Goal: Transaction & Acquisition: Book appointment/travel/reservation

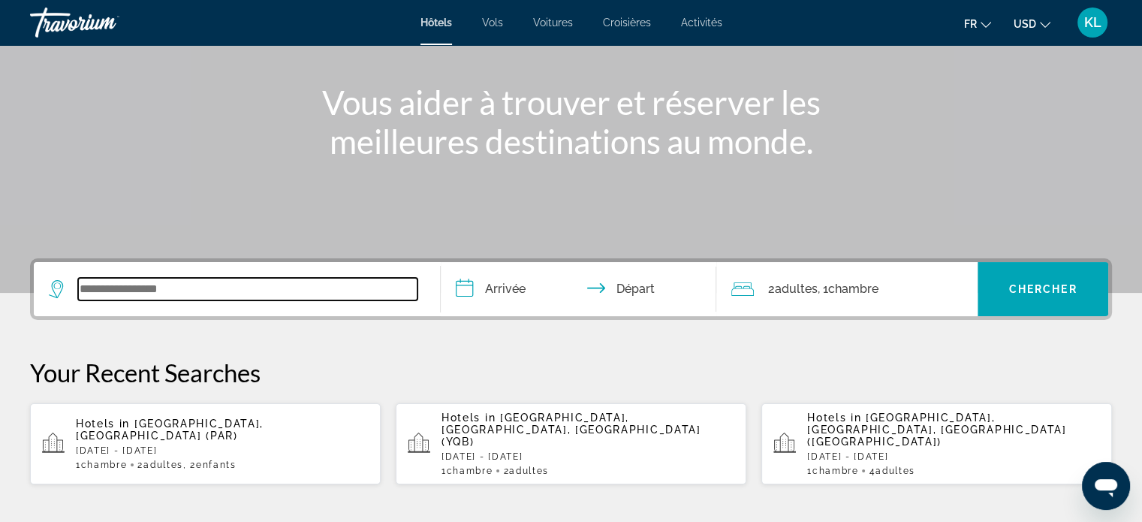
click at [180, 292] on input "Search widget" at bounding box center [247, 289] width 339 height 23
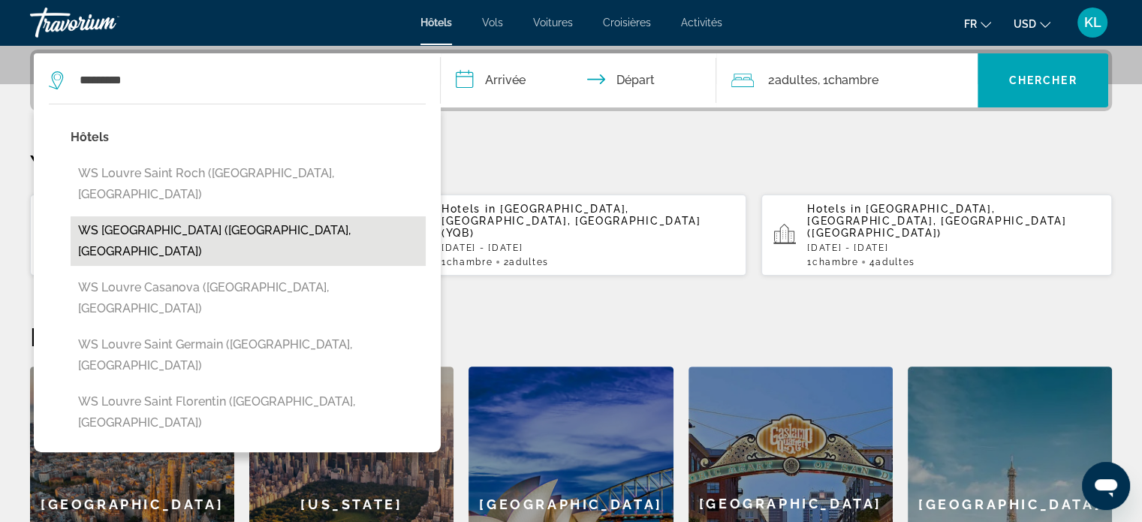
click at [177, 216] on button "WS [GEOGRAPHIC_DATA] ([GEOGRAPHIC_DATA], [GEOGRAPHIC_DATA])" at bounding box center [248, 241] width 355 height 50
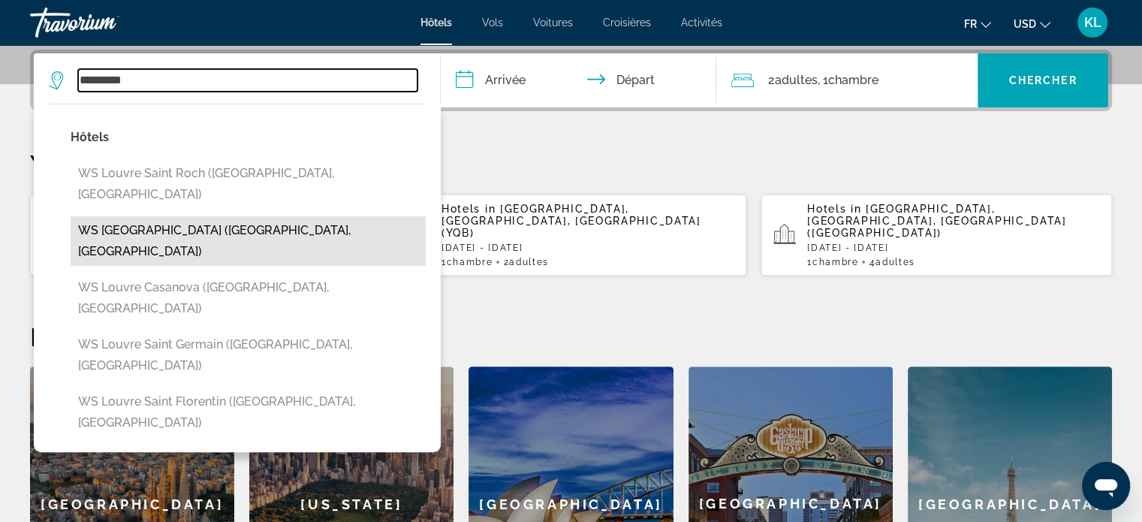
type input "**********"
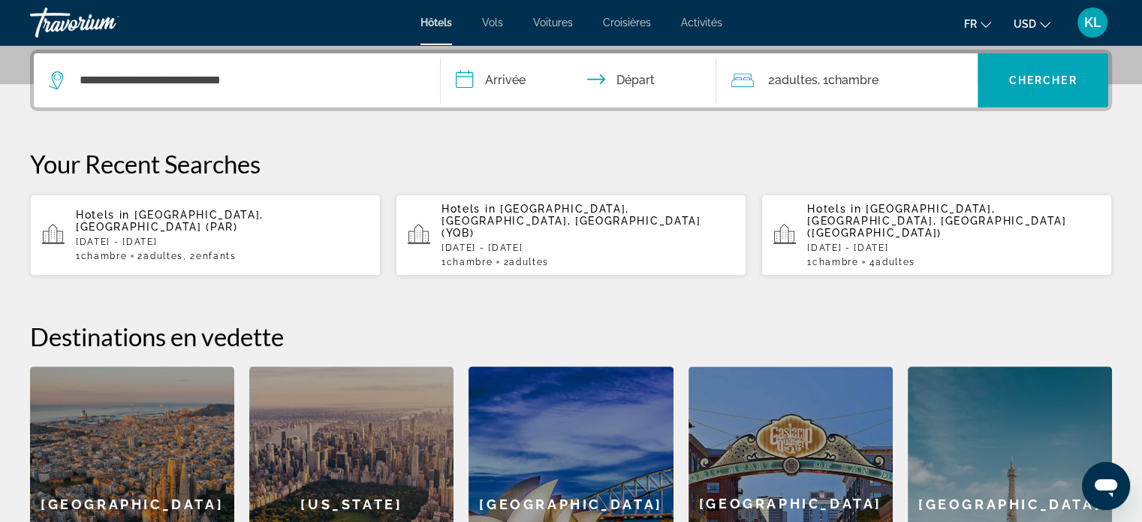
click at [523, 82] on input "**********" at bounding box center [582, 82] width 282 height 59
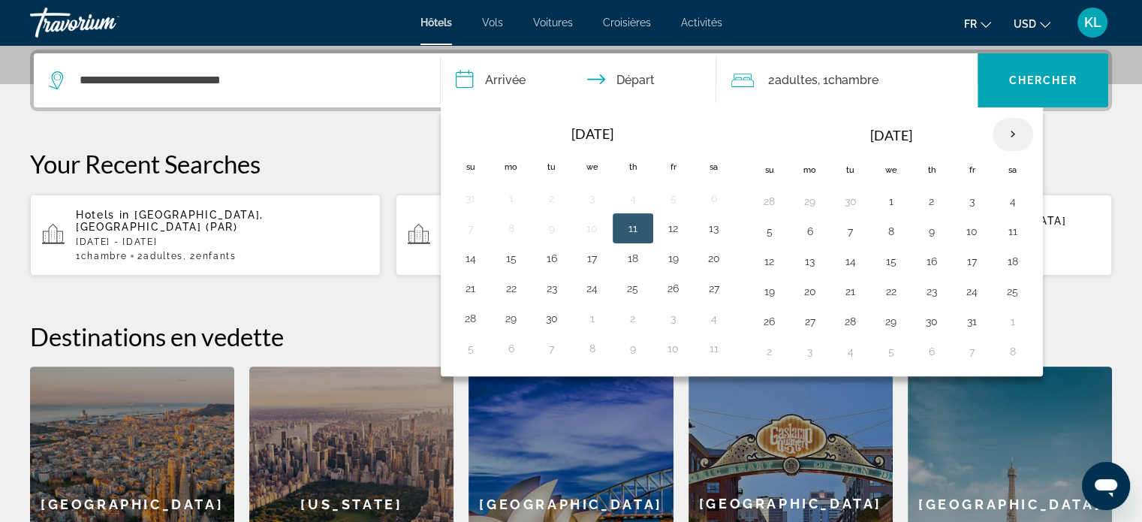
click at [1005, 134] on th "Next month" at bounding box center [1013, 134] width 41 height 33
click at [1007, 256] on button "15" at bounding box center [1013, 261] width 24 height 21
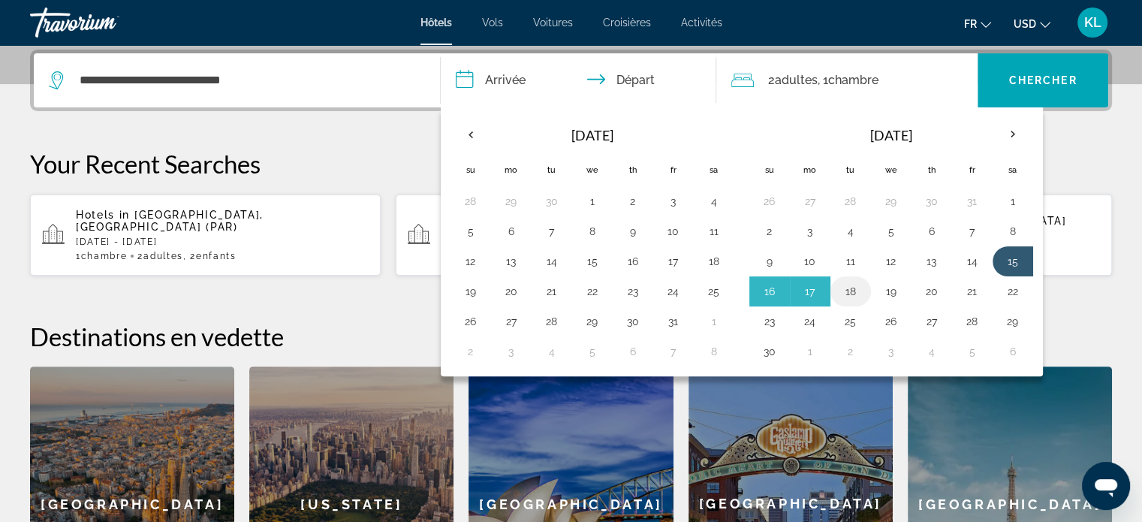
click at [858, 281] on button "18" at bounding box center [851, 291] width 24 height 21
type input "**********"
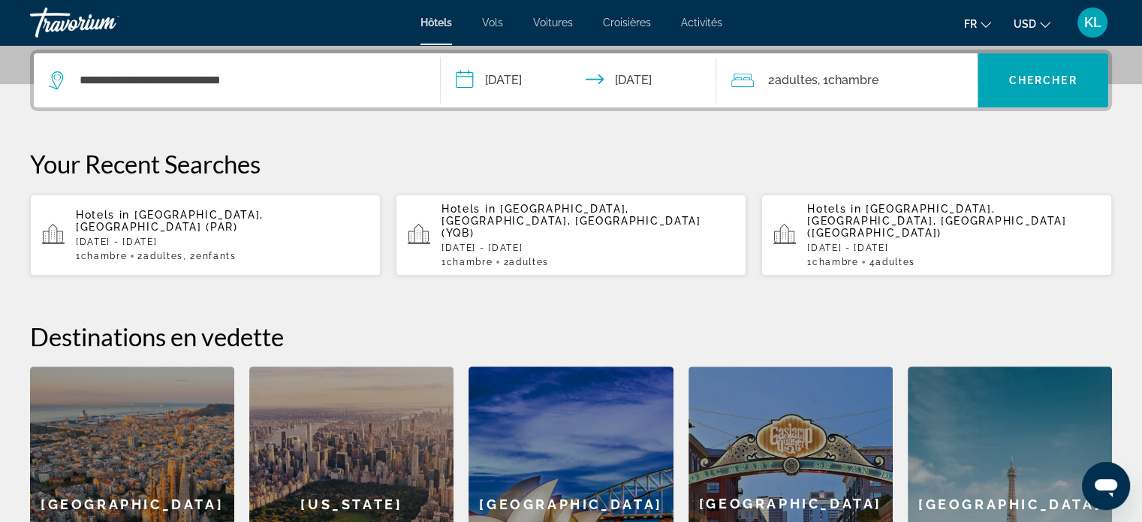
click at [807, 89] on span "2 Adulte Adultes" at bounding box center [793, 80] width 50 height 21
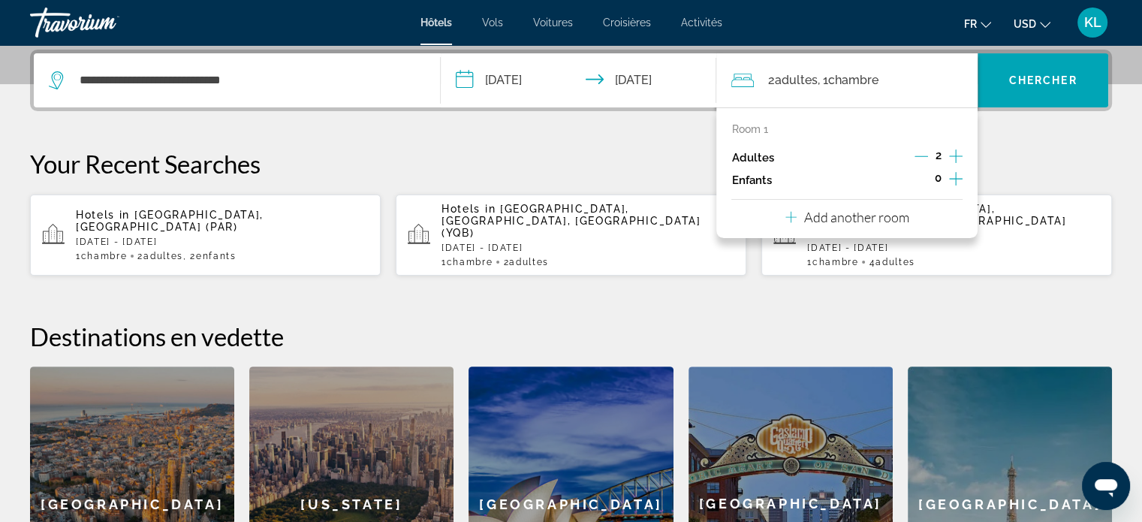
click at [955, 176] on icon "Increment children" at bounding box center [956, 179] width 14 height 14
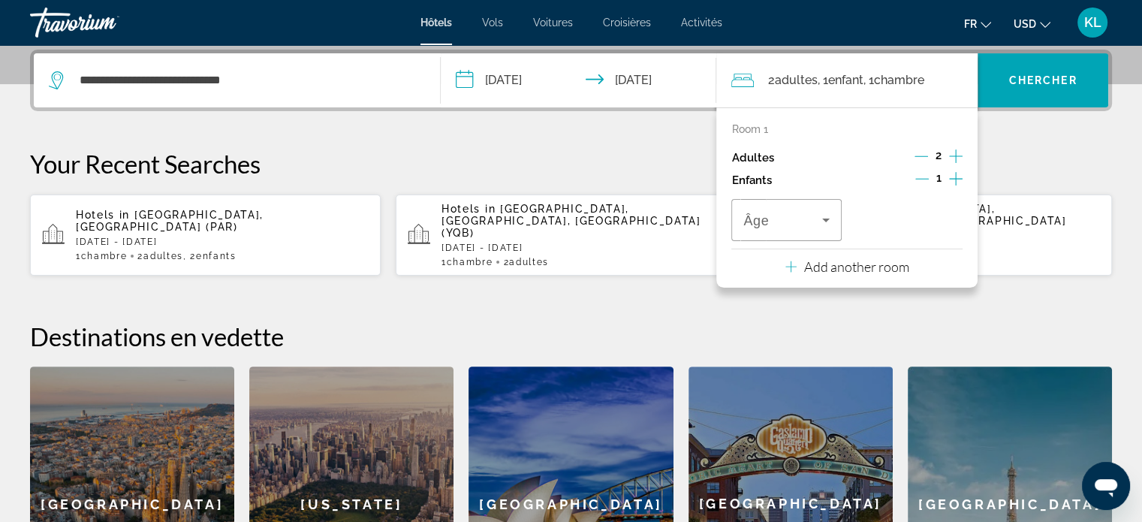
click at [955, 176] on icon "Increment children" at bounding box center [956, 179] width 14 height 14
click at [763, 216] on span "Âge" at bounding box center [757, 220] width 26 height 15
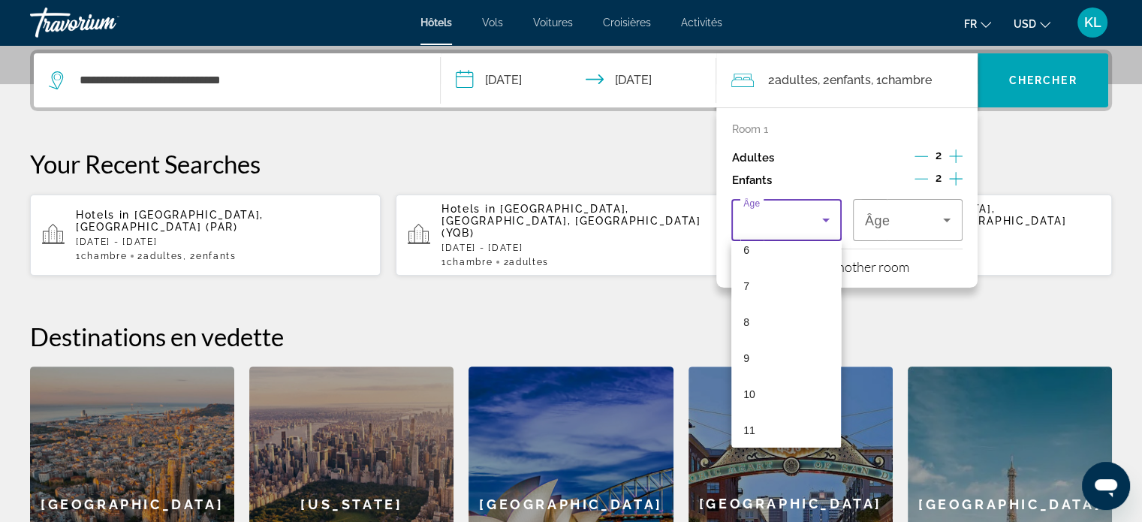
scroll to position [233, 0]
click at [777, 403] on mat-option "10" at bounding box center [787, 393] width 110 height 36
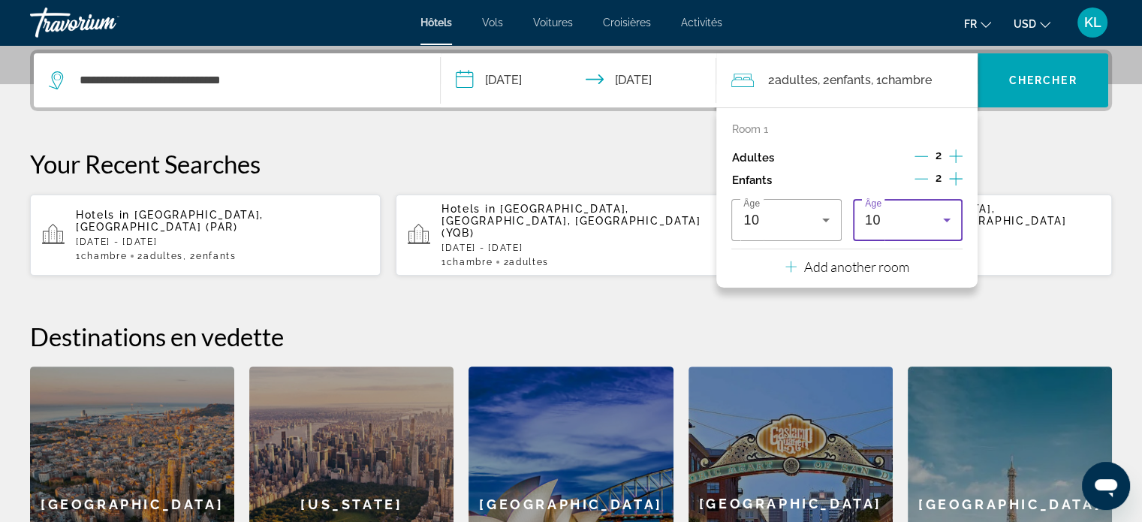
click at [900, 220] on div "10" at bounding box center [904, 220] width 78 height 18
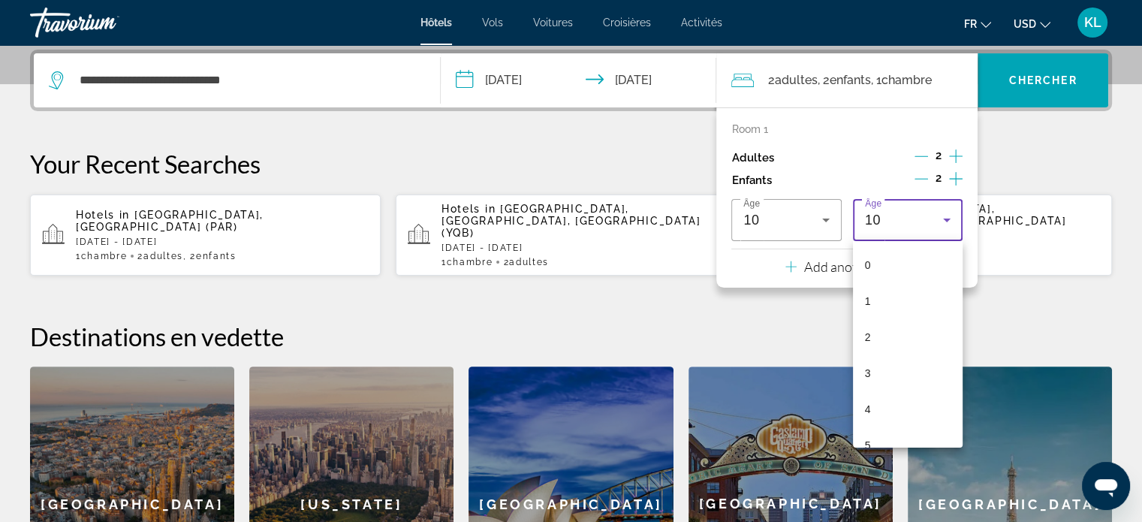
scroll to position [195, 0]
click at [882, 402] on mat-option "9" at bounding box center [908, 394] width 110 height 36
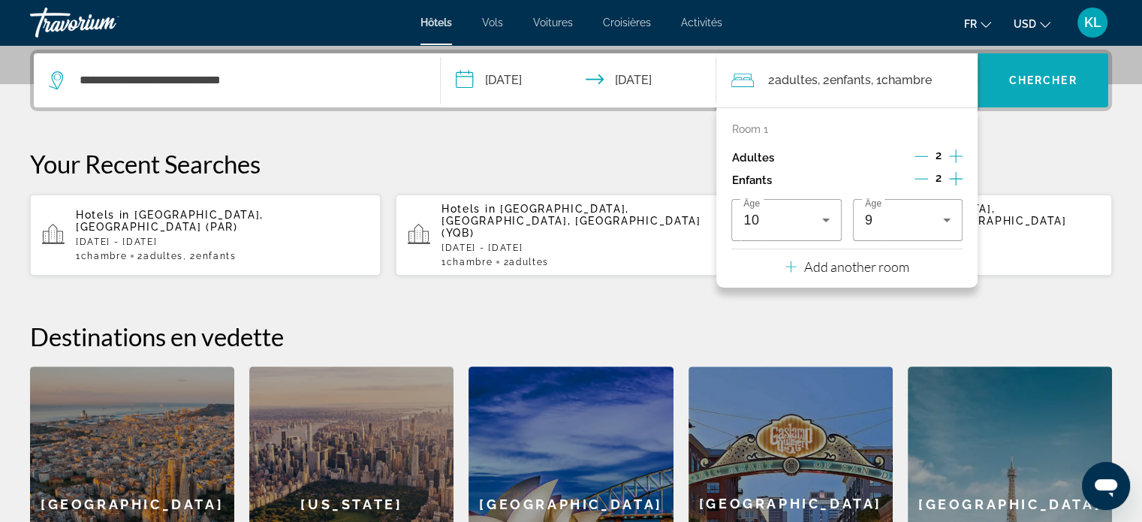
click at [1036, 86] on span "Search widget" at bounding box center [1043, 80] width 131 height 36
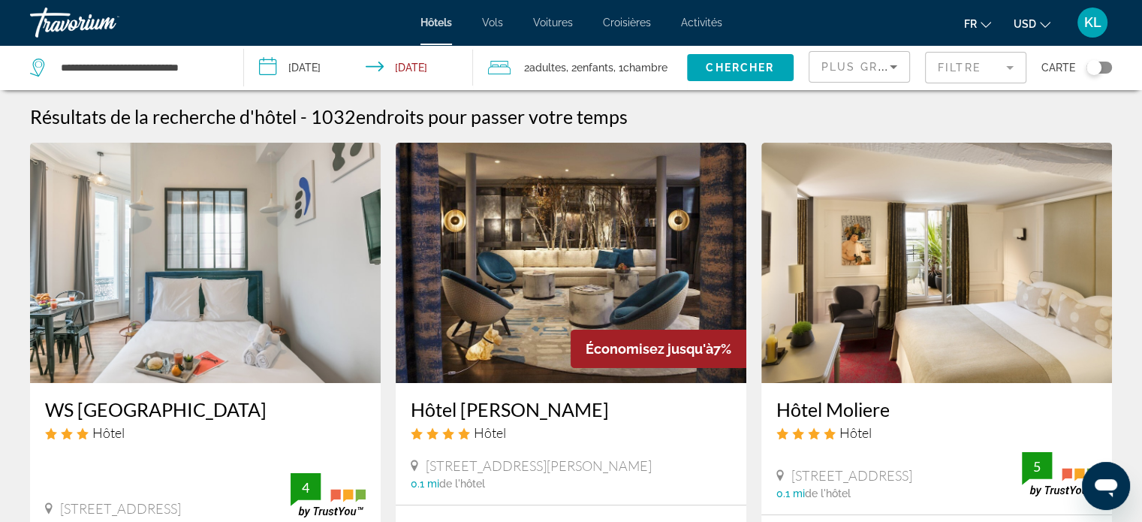
scroll to position [170, 0]
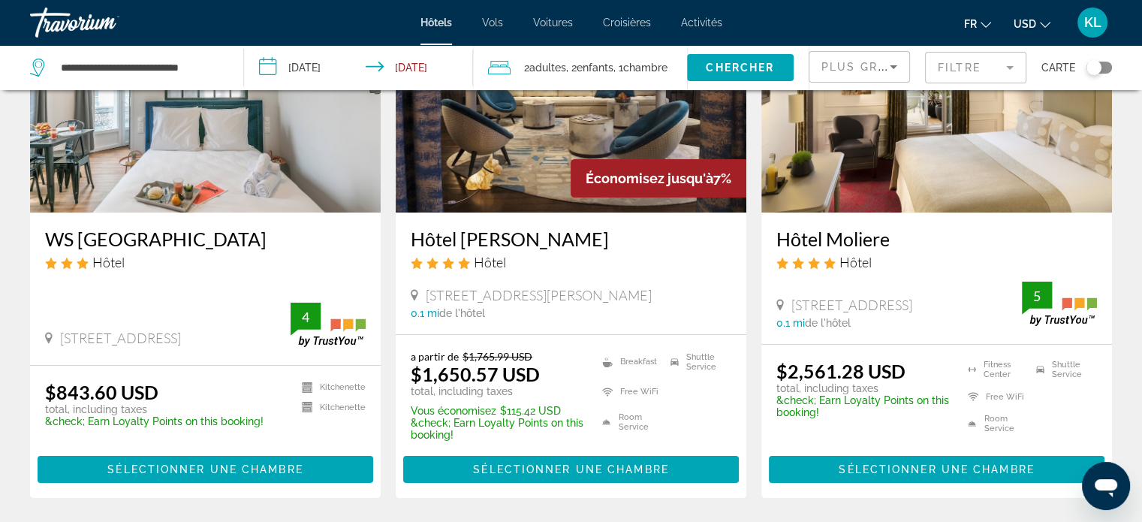
click at [1045, 26] on icon "Change currency" at bounding box center [1045, 25] width 11 height 11
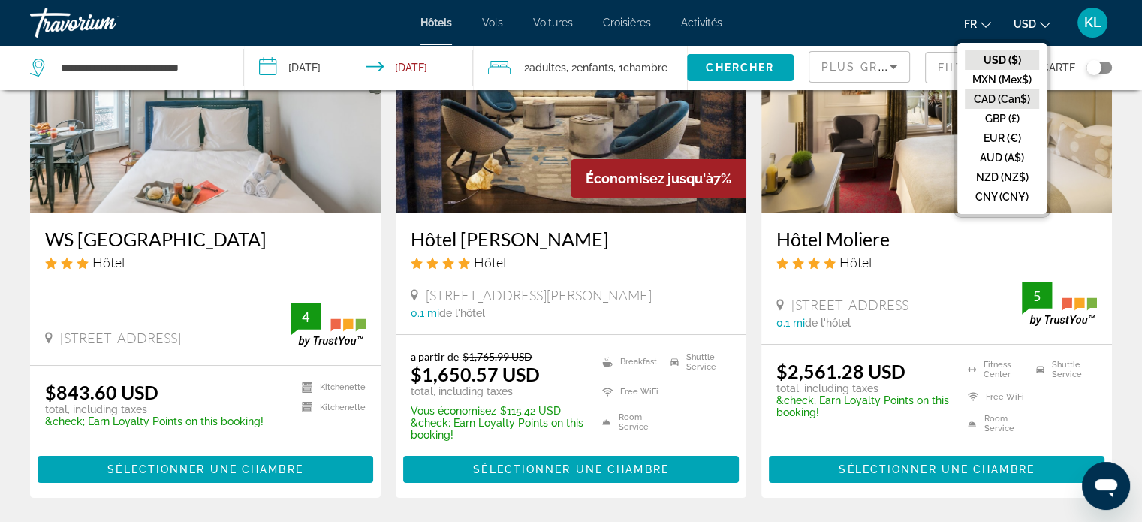
click at [1012, 98] on button "CAD (Can$)" at bounding box center [1002, 99] width 74 height 20
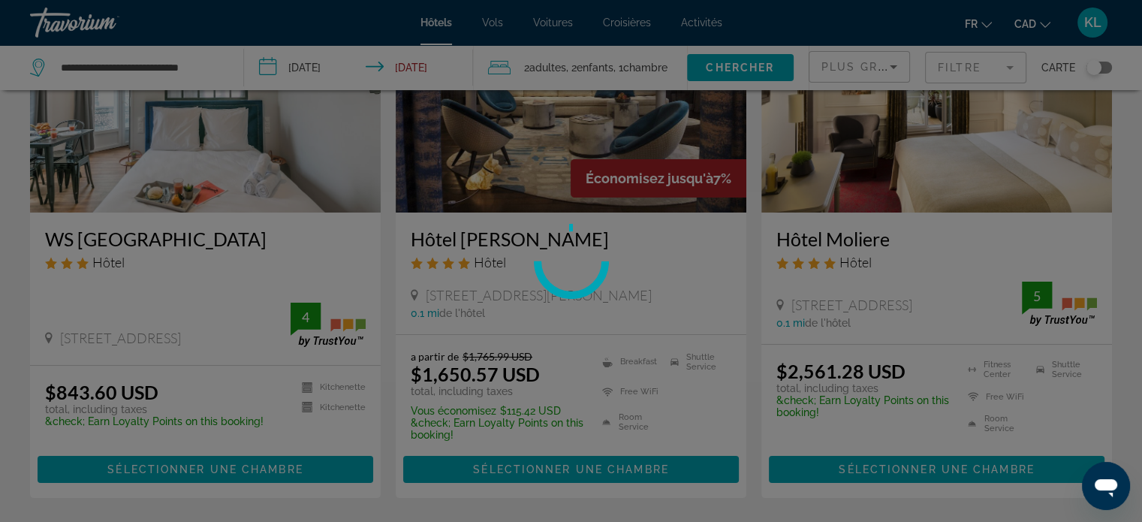
scroll to position [0, 0]
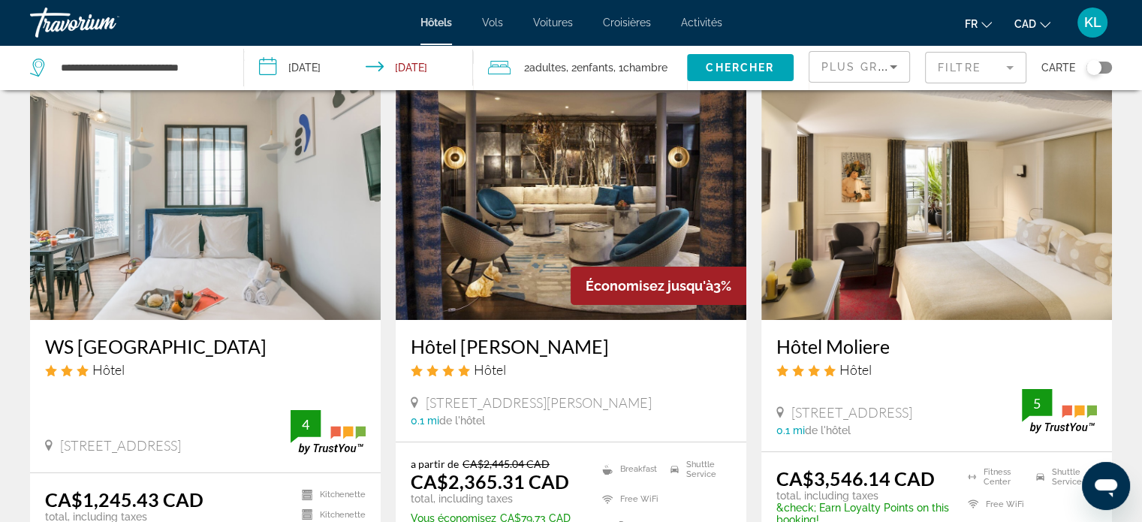
scroll to position [60, 0]
